Goal: Information Seeking & Learning: Understand process/instructions

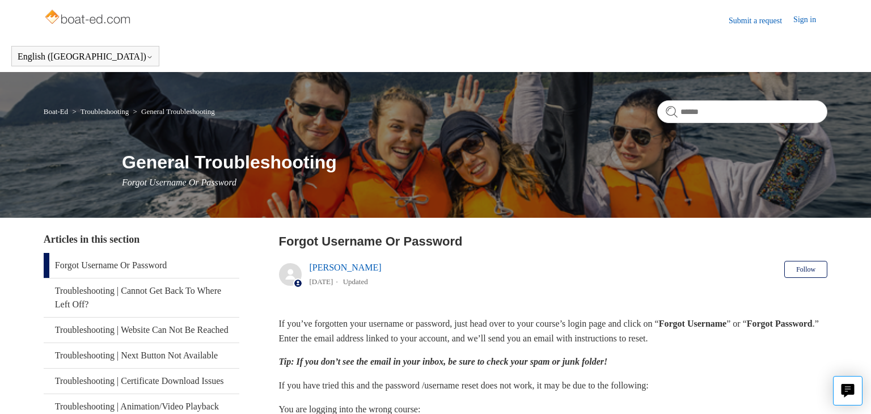
click at [124, 111] on link "Troubleshooting" at bounding box center [105, 111] width 48 height 9
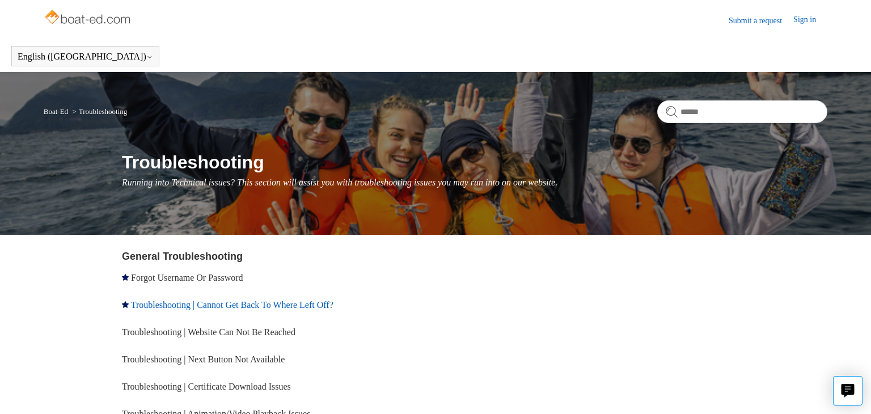
click at [225, 304] on link "Troubleshooting | Cannot Get Back To Where Left Off?" at bounding box center [232, 305] width 202 height 10
